Goal: Transaction & Acquisition: Purchase product/service

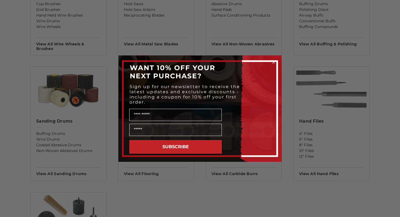
scroll to position [401, 0]
click at [273, 62] on icon "Close dialog" at bounding box center [273, 62] width 2 height 2
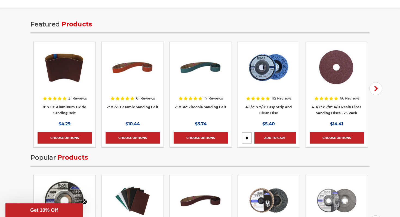
scroll to position [708, 0]
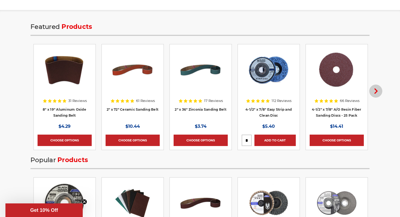
click at [373, 89] on icon "button" at bounding box center [375, 90] width 5 height 5
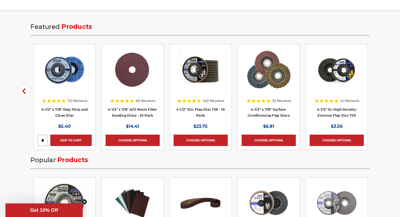
click at [373, 89] on div "Featured Products Previous Quick view 31 Reviews 8" x 19" Aluminum Oxide Sandin…" at bounding box center [200, 182] width 384 height 316
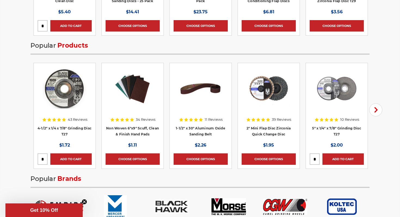
scroll to position [822, 0]
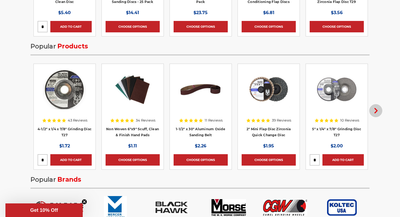
click at [378, 111] on icon "button" at bounding box center [375, 110] width 5 height 5
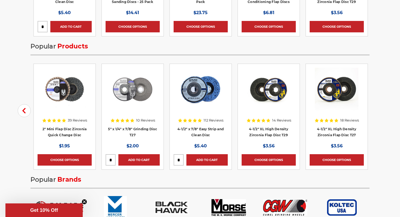
click at [378, 111] on div "Featured Products Previous Quick view 31 Reviews 8" x 19" Aluminum Oxide Sandin…" at bounding box center [200, 68] width 384 height 316
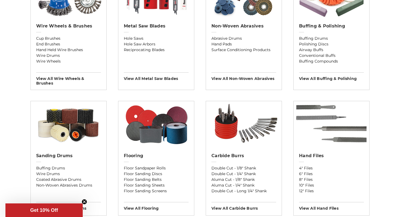
scroll to position [370, 0]
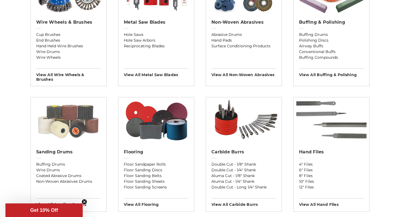
click at [66, 139] on img at bounding box center [69, 120] width 76 height 46
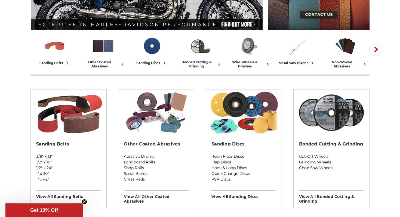
scroll to position [117, 0]
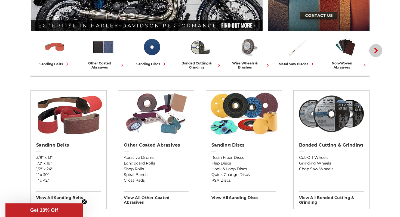
click at [377, 51] on icon "button" at bounding box center [375, 50] width 5 height 5
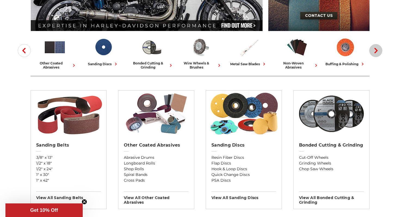
click at [377, 51] on icon "button" at bounding box center [375, 50] width 5 height 5
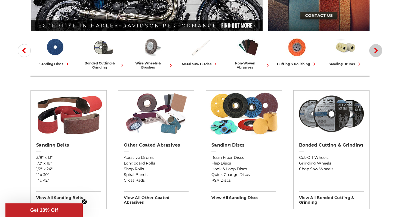
click at [377, 51] on icon "button" at bounding box center [375, 50] width 5 height 5
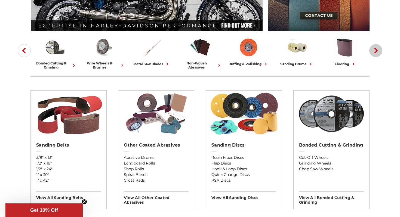
click at [377, 51] on icon "button" at bounding box center [375, 50] width 5 height 5
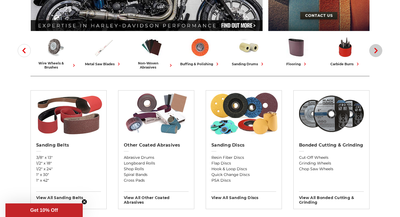
click at [377, 51] on icon "button" at bounding box center [375, 50] width 5 height 5
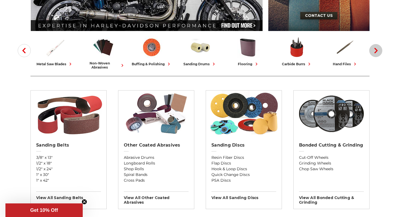
click at [377, 51] on icon "button" at bounding box center [375, 50] width 5 height 5
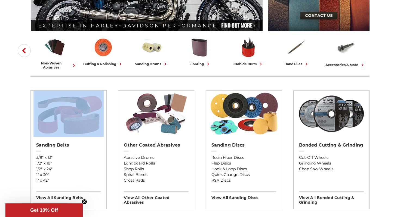
click at [344, 64] on div "accessories & more" at bounding box center [345, 65] width 40 height 6
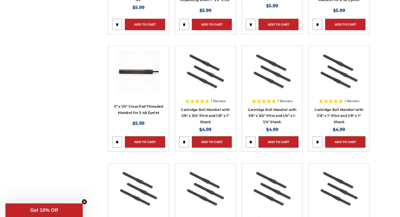
scroll to position [2184, 0]
